Goal: Information Seeking & Learning: Learn about a topic

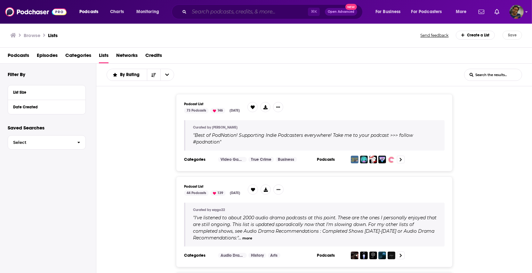
click at [222, 16] on input "Search podcasts, credits, & more..." at bounding box center [248, 12] width 119 height 10
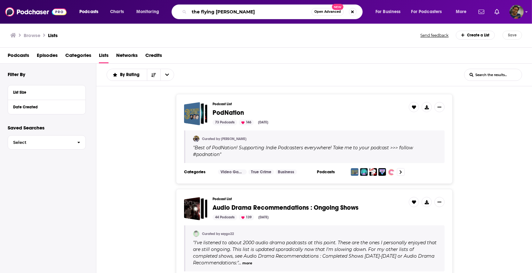
type input "the flying [PERSON_NAME]"
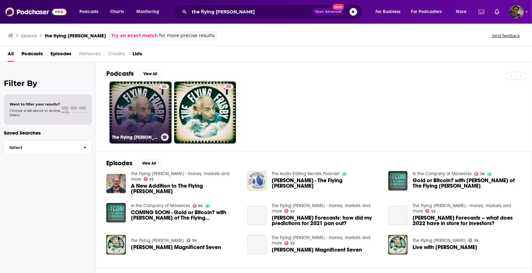
click at [152, 112] on link "36 The Flying [PERSON_NAME]" at bounding box center [141, 113] width 62 height 62
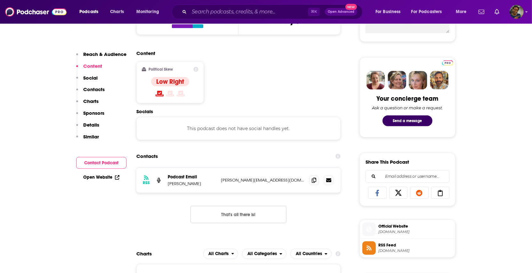
scroll to position [276, 0]
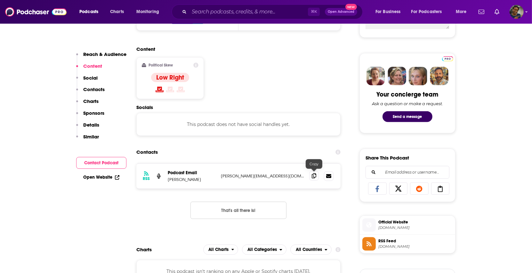
click at [316, 177] on span at bounding box center [314, 176] width 10 height 10
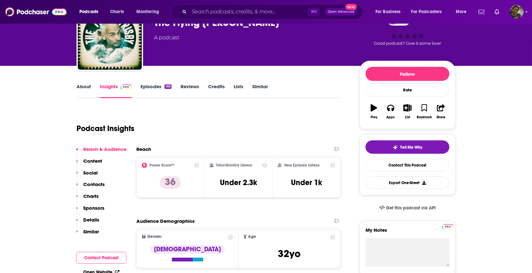
scroll to position [36, 0]
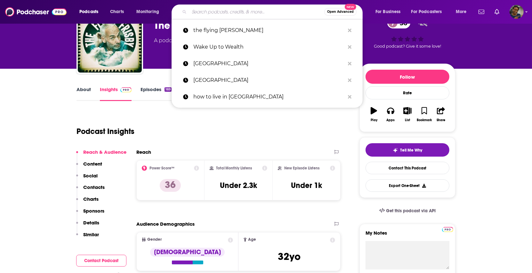
click at [261, 9] on input "Search podcasts, credits, & more..." at bounding box center [256, 12] width 135 height 10
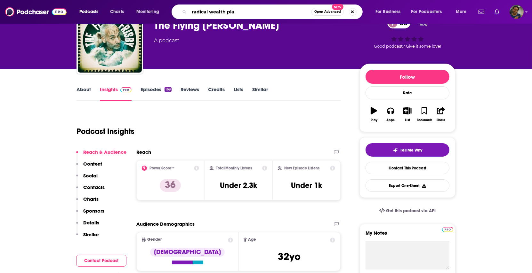
type input "radical wealth plan"
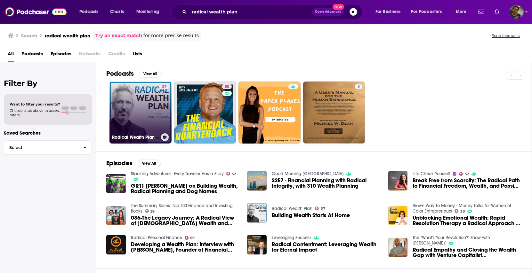
click at [139, 120] on link "37 Radical Wealth Plan" at bounding box center [141, 113] width 62 height 62
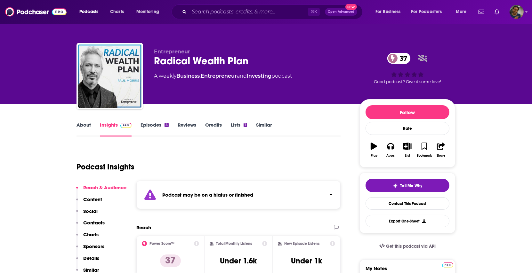
click at [153, 126] on link "Episodes 4" at bounding box center [155, 129] width 28 height 15
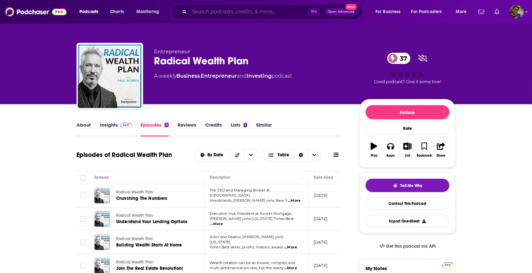
click at [221, 10] on input "Search podcasts, credits, & more..." at bounding box center [248, 12] width 119 height 10
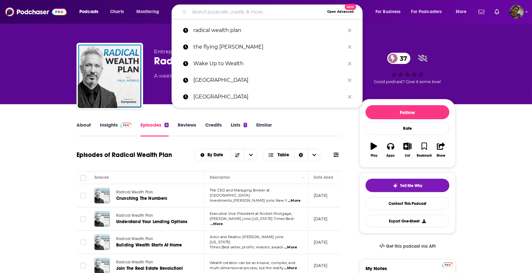
paste input "Pennies To Pounds Podcast"
type input "Pennies To Pounds Podcast"
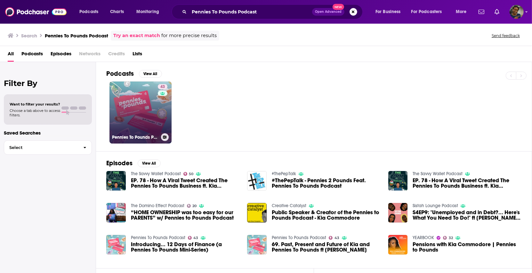
click at [136, 96] on link "43 Pennies To Pounds Podcast" at bounding box center [141, 113] width 62 height 62
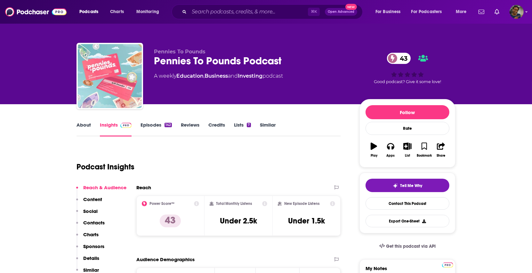
click at [157, 127] on link "Episodes 142" at bounding box center [156, 129] width 31 height 15
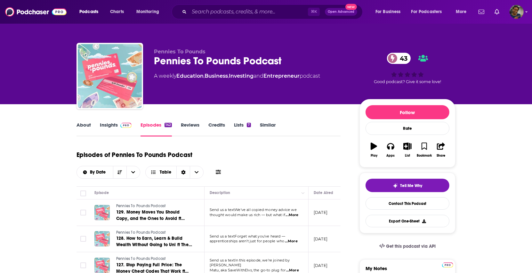
click at [104, 125] on link "Insights" at bounding box center [116, 129] width 32 height 15
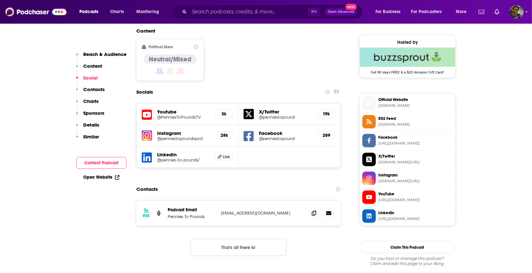
scroll to position [559, 0]
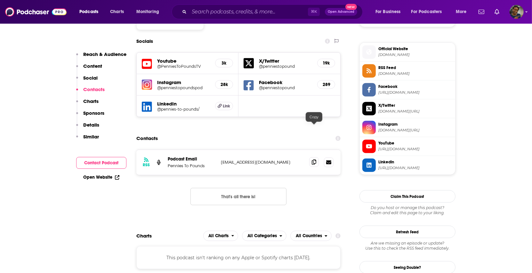
click at [318, 158] on span at bounding box center [314, 163] width 10 height 10
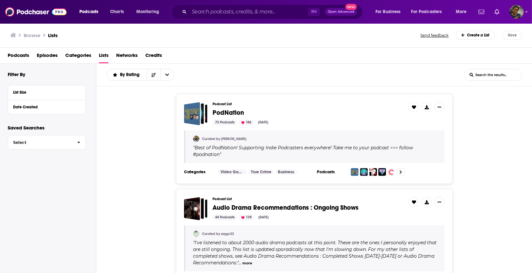
click at [279, 17] on div "⌘ K Open Advanced New" at bounding box center [267, 11] width 191 height 15
click at [279, 12] on input "Search podcasts, credits, & more..." at bounding box center [248, 12] width 119 height 10
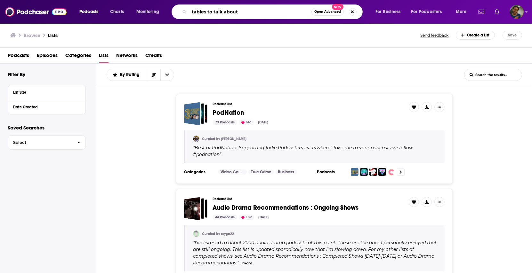
type input "tables to talk about"
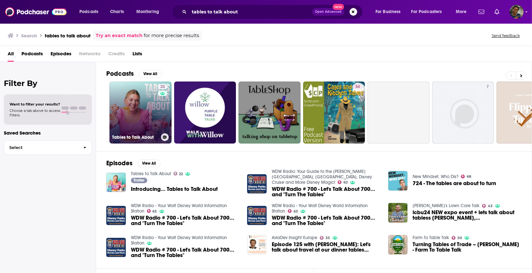
click at [152, 128] on link "22 Tables to Talk About" at bounding box center [141, 113] width 62 height 62
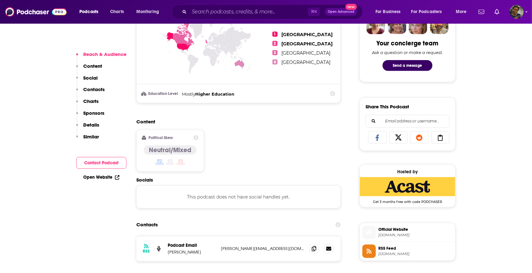
scroll to position [331, 0]
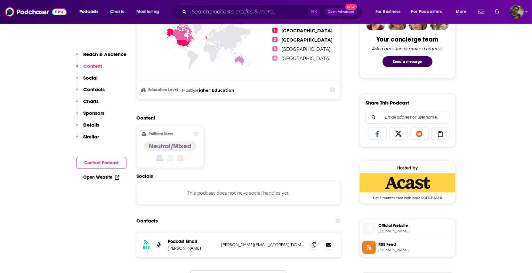
click at [98, 79] on div "Reach & Audience Content Social Contacts Charts Sponsors Details Similar" at bounding box center [101, 98] width 50 height 94
click at [95, 78] on p "Social" at bounding box center [90, 78] width 14 height 6
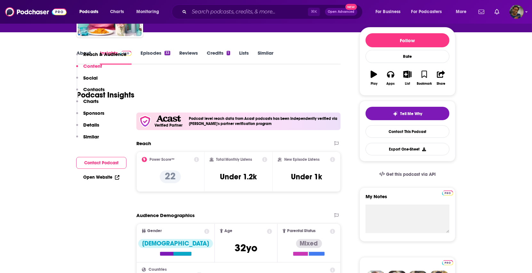
scroll to position [0, 0]
